Goal: Find specific page/section: Find specific page/section

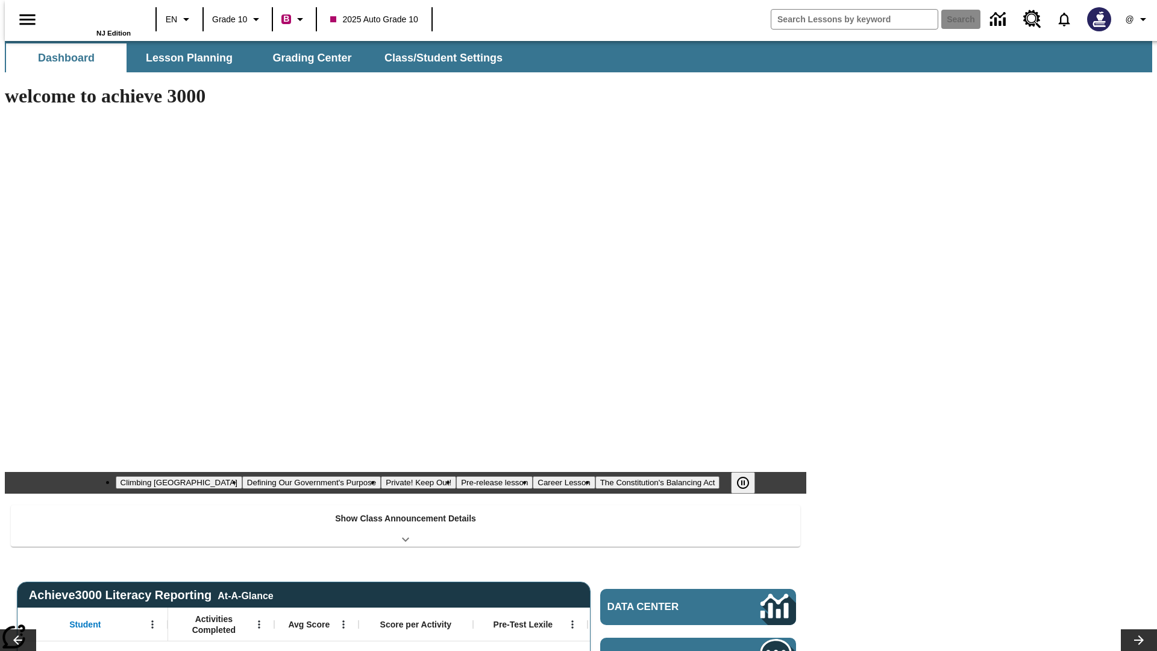
type input "-1"
click at [22, 19] on icon "Open side menu" at bounding box center [27, 19] width 16 height 11
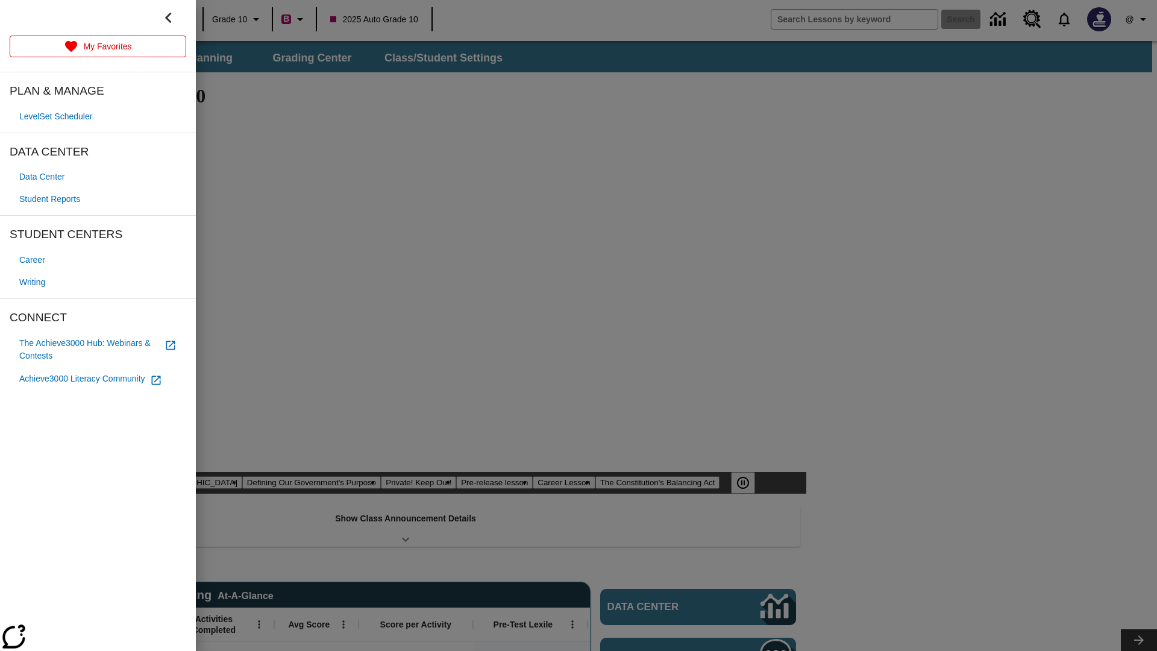
click at [52, 199] on span "Student Reports" at bounding box center [49, 199] width 61 height 13
